Goal: Information Seeking & Learning: Learn about a topic

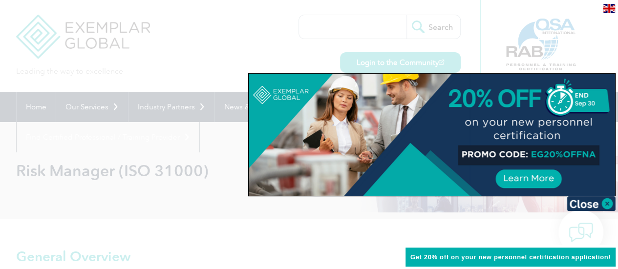
click at [200, 133] on div at bounding box center [309, 134] width 618 height 269
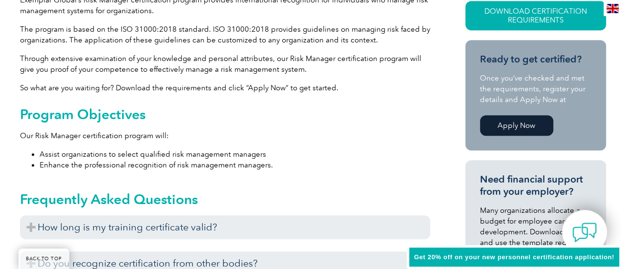
scroll to position [244, 0]
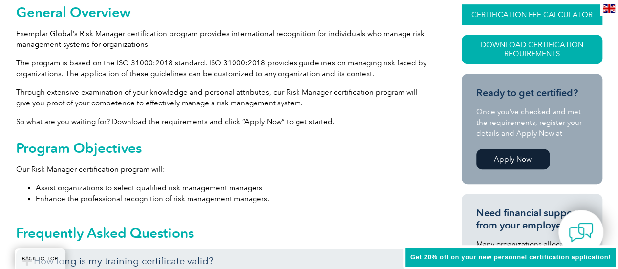
click at [493, 23] on link "CERTIFICATION FEE CALCULATOR" at bounding box center [532, 14] width 141 height 21
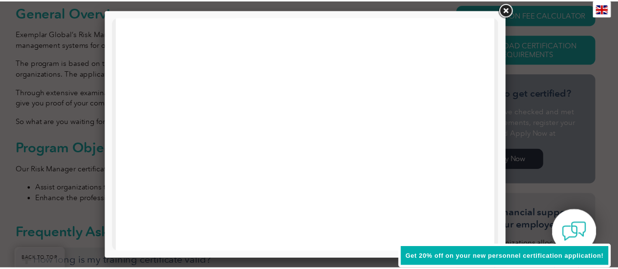
scroll to position [524, 0]
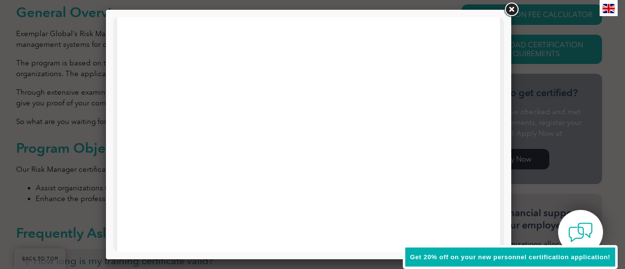
click at [504, 12] on link at bounding box center [512, 10] width 18 height 18
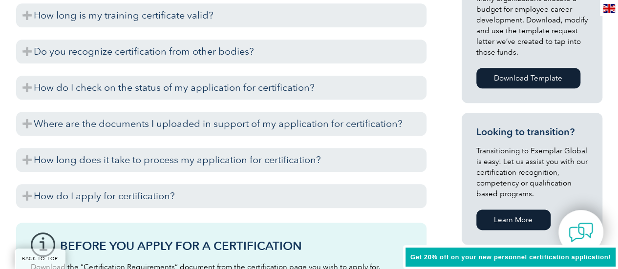
scroll to position [491, 0]
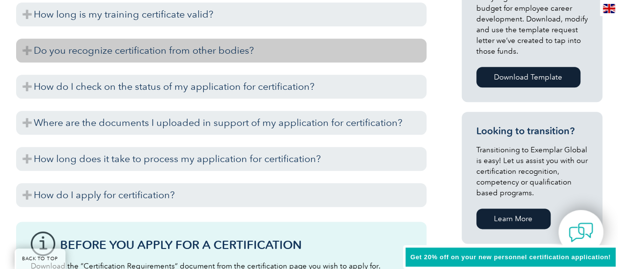
click at [197, 55] on h3 "Do you recognize certification from other bodies?" at bounding box center [221, 51] width 410 height 24
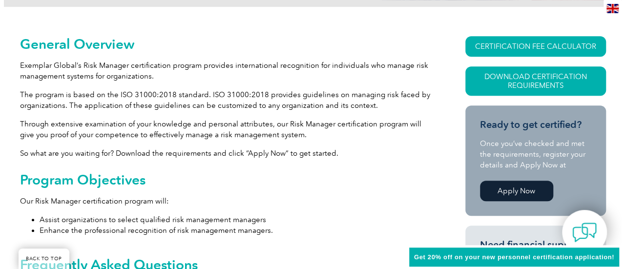
scroll to position [215, 0]
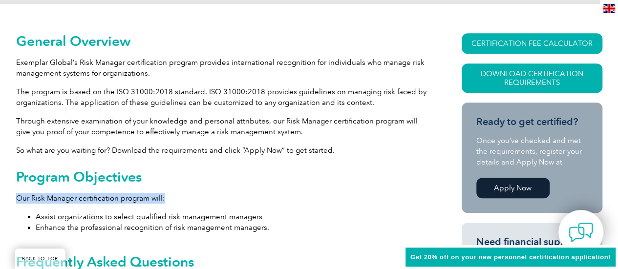
drag, startPoint x: 171, startPoint y: 202, endPoint x: 341, endPoint y: 191, distance: 169.9
click at [341, 191] on div "Program Objectives Our Risk Manager certification program will: Assist organiza…" at bounding box center [221, 201] width 410 height 64
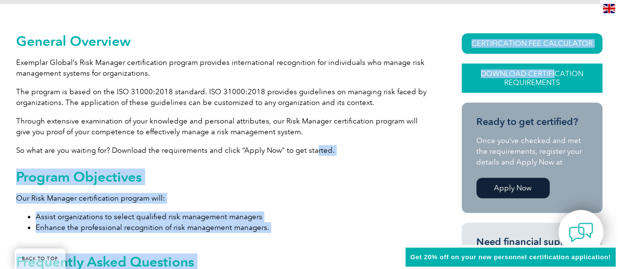
drag, startPoint x: 312, startPoint y: 150, endPoint x: 554, endPoint y: 76, distance: 253.5
click at [554, 76] on link "Download Certification Requirements" at bounding box center [532, 78] width 141 height 29
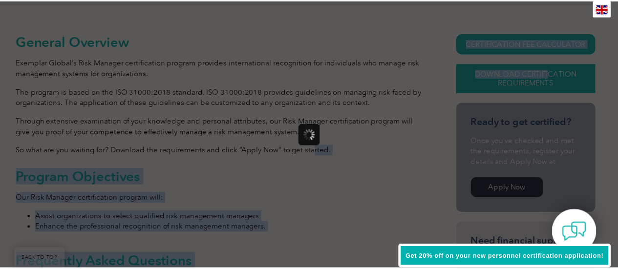
scroll to position [0, 0]
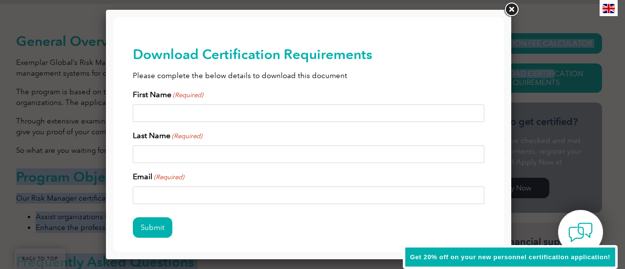
click at [517, 4] on link at bounding box center [512, 10] width 18 height 18
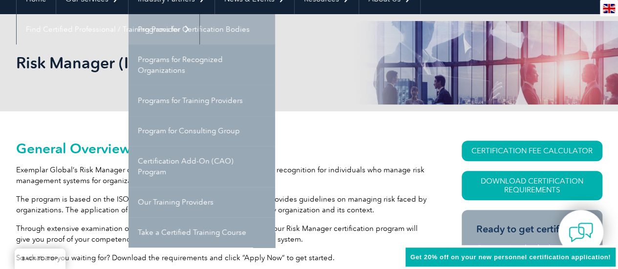
scroll to position [104, 0]
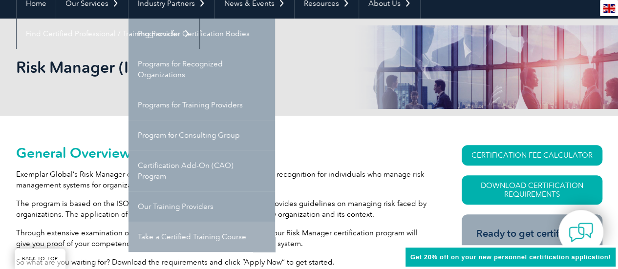
click at [175, 229] on link "Take a Certified Training Course" at bounding box center [201, 237] width 147 height 30
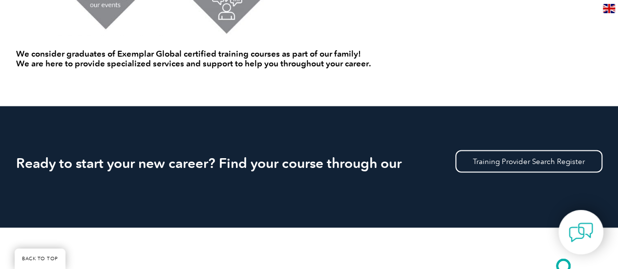
scroll to position [906, 0]
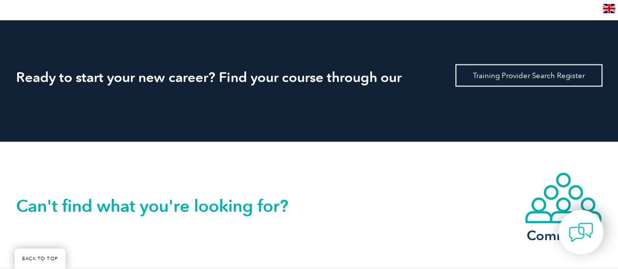
click at [497, 73] on link "Training Provider Search Register" at bounding box center [528, 75] width 147 height 22
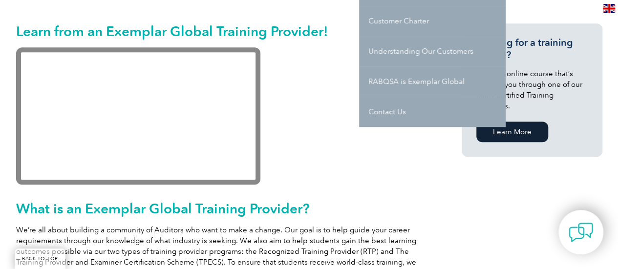
scroll to position [237, 0]
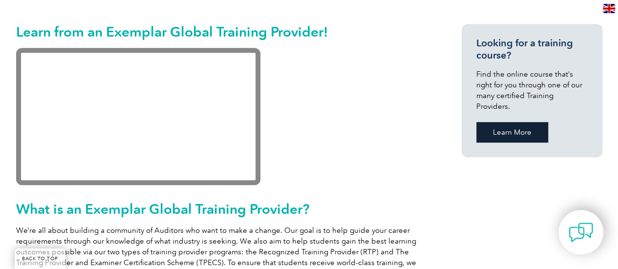
click at [496, 122] on link "Learn More" at bounding box center [512, 132] width 72 height 21
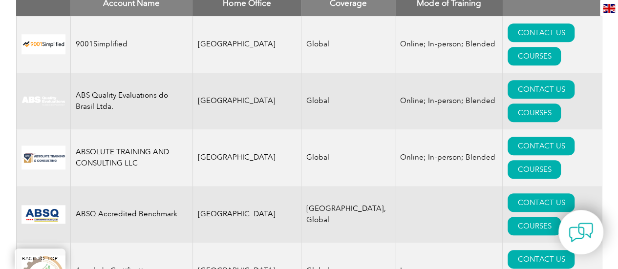
scroll to position [315, 0]
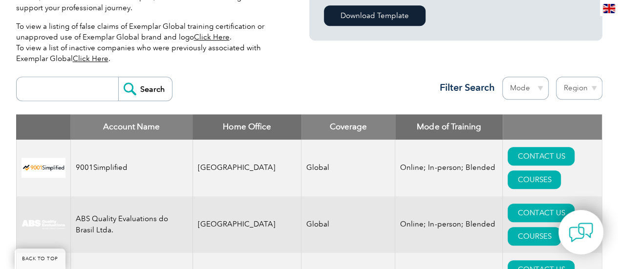
click at [39, 84] on input "search" at bounding box center [69, 88] width 97 height 23
type input "31000"
click at [118, 77] on input "Search" at bounding box center [145, 88] width 54 height 23
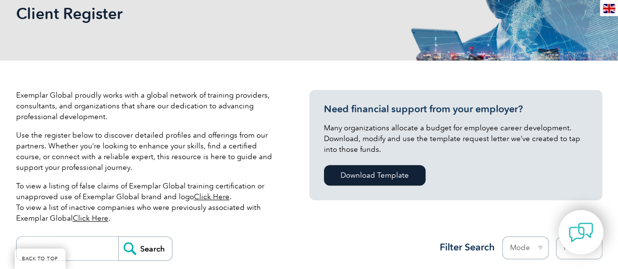
scroll to position [155, 0]
click at [88, 250] on input "search" at bounding box center [69, 248] width 97 height 23
type input "risk"
click at [118, 237] on input "Search" at bounding box center [145, 248] width 54 height 23
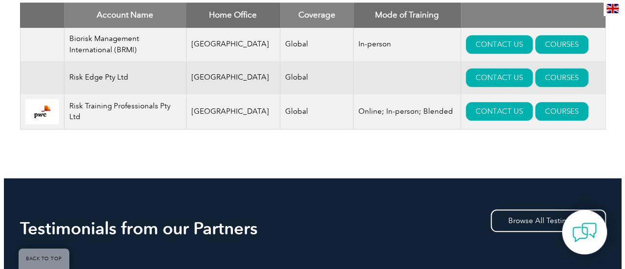
scroll to position [435, 0]
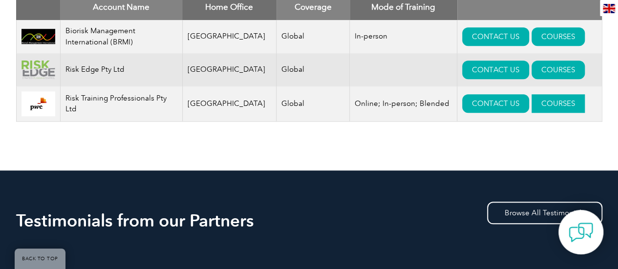
click at [533, 102] on link "COURSES" at bounding box center [558, 103] width 53 height 19
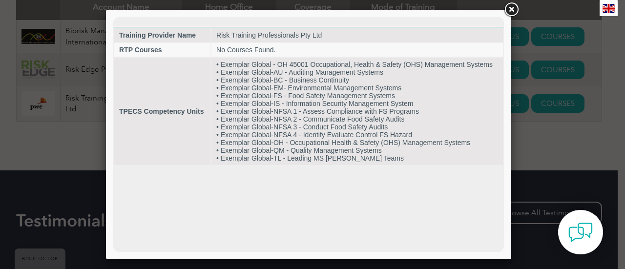
scroll to position [0, 0]
click at [37, 165] on div at bounding box center [312, 134] width 625 height 269
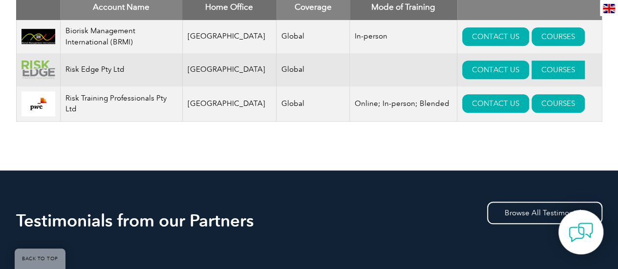
click at [532, 72] on link "COURSES" at bounding box center [558, 70] width 53 height 19
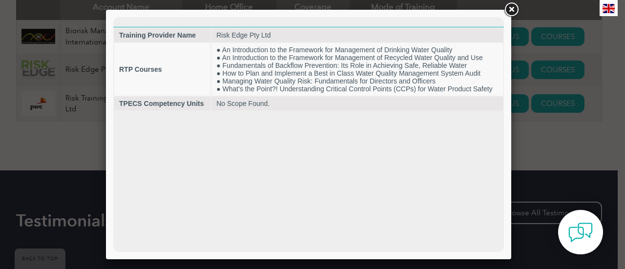
click at [556, 154] on div at bounding box center [312, 134] width 625 height 269
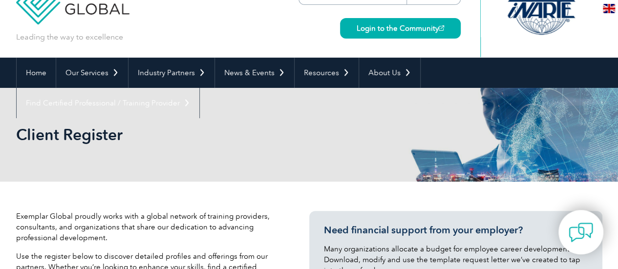
scroll to position [34, 0]
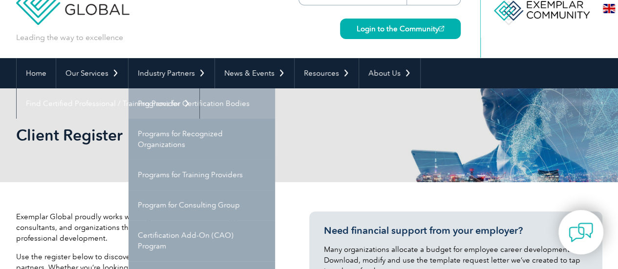
click at [169, 102] on link "Programs for Certification Bodies" at bounding box center [201, 103] width 147 height 30
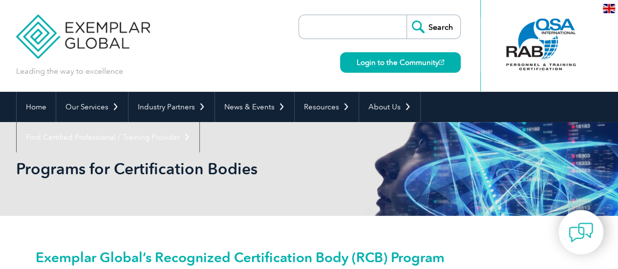
click at [73, 50] on img at bounding box center [83, 29] width 134 height 59
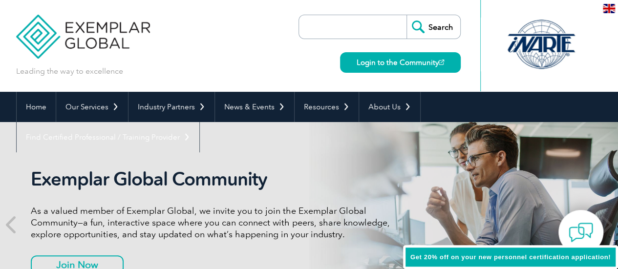
click at [425, 52] on link "Login to the Community" at bounding box center [400, 62] width 121 height 21
